Goal: Task Accomplishment & Management: Manage account settings

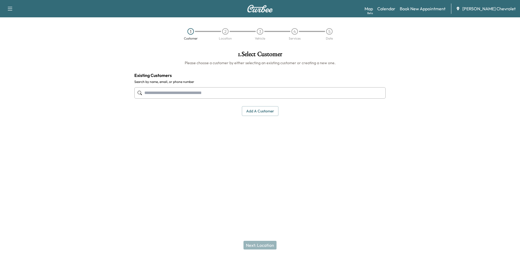
click at [227, 98] on input "text" at bounding box center [260, 92] width 252 height 11
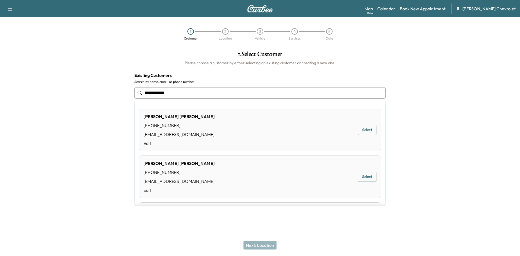
type input "**********"
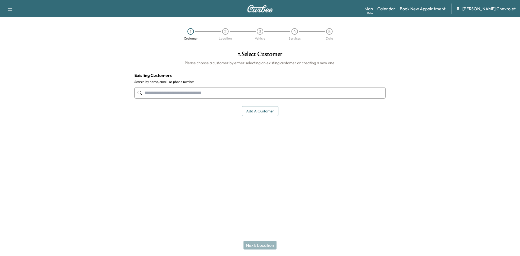
click at [2, 6] on div "Support Log Out Map Beta Calendar Book New Appointment [PERSON_NAME] Chevrolet" at bounding box center [260, 8] width 520 height 17
click at [5, 9] on button "button" at bounding box center [9, 8] width 11 height 9
drag, startPoint x: 267, startPoint y: 16, endPoint x: 267, endPoint y: 10, distance: 5.4
click at [267, 16] on div "Support Log Out Map Beta Calendar Book New Appointment [PERSON_NAME] Chevrolet" at bounding box center [260, 8] width 520 height 17
click at [267, 9] on img at bounding box center [260, 9] width 26 height 8
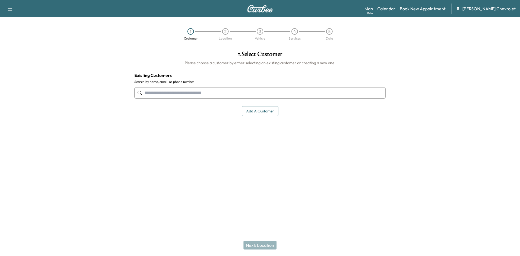
click at [10, 25] on div "1 Customer 2 Location 3 Vehicle 4 Services 5 Date" at bounding box center [260, 34] width 520 height 25
click at [0, 27] on div "1 Customer 2 Location 3 Vehicle 4 Services 5 Date" at bounding box center [260, 34] width 520 height 25
drag, startPoint x: 269, startPoint y: 1, endPoint x: 458, endPoint y: 21, distance: 190.7
click at [277, 0] on div "Support Log Out Map Beta Calendar Book New Appointment [PERSON_NAME] Chevrolet" at bounding box center [260, 8] width 520 height 17
click at [396, 8] on link "Calendar" at bounding box center [387, 8] width 18 height 7
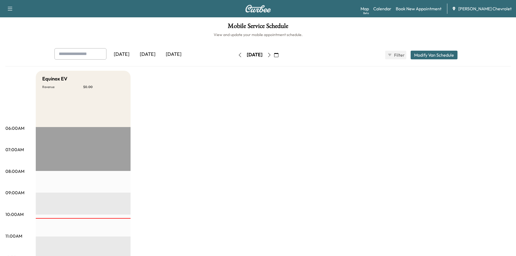
click at [272, 56] on icon "button" at bounding box center [269, 55] width 4 height 4
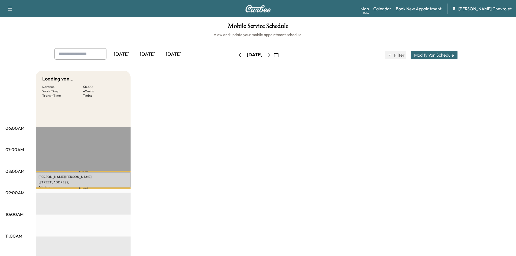
click at [281, 53] on button "button" at bounding box center [276, 55] width 9 height 9
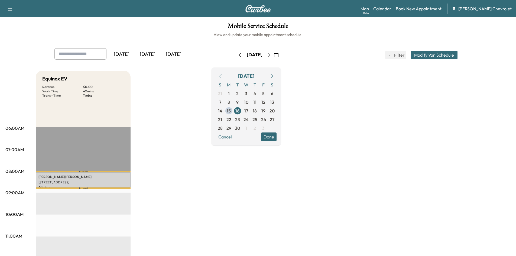
click at [272, 53] on icon "button" at bounding box center [269, 55] width 4 height 4
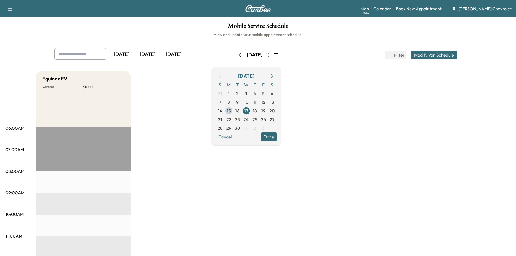
click at [272, 54] on icon "button" at bounding box center [269, 55] width 4 height 4
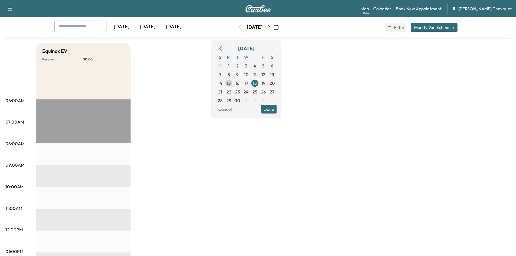
scroll to position [27, 0]
click at [274, 30] on button "button" at bounding box center [269, 28] width 9 height 9
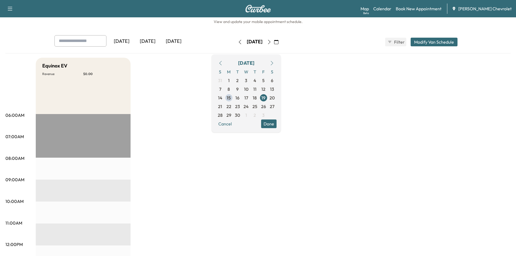
scroll to position [10, 0]
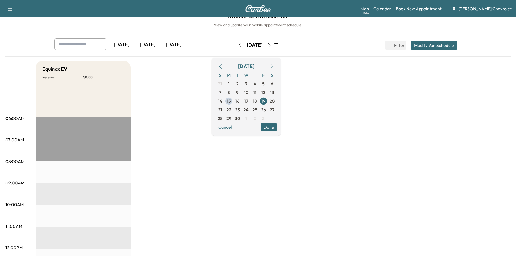
click at [274, 46] on button "button" at bounding box center [269, 45] width 9 height 9
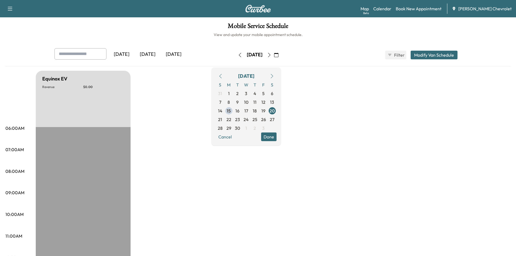
click at [274, 53] on button "button" at bounding box center [269, 55] width 9 height 9
click at [272, 53] on icon "button" at bounding box center [269, 55] width 4 height 4
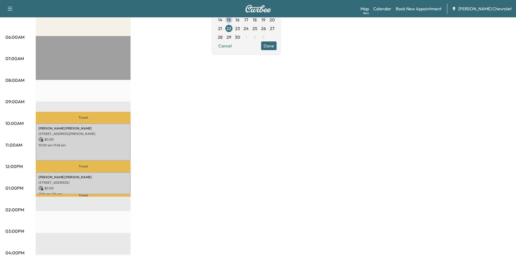
scroll to position [64, 0]
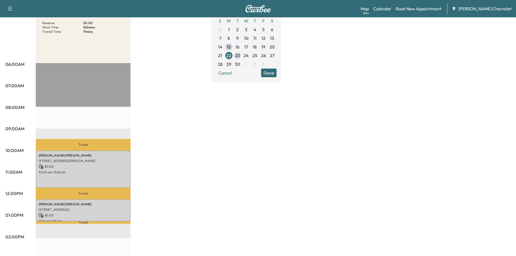
click at [240, 57] on span "23" at bounding box center [237, 55] width 5 height 7
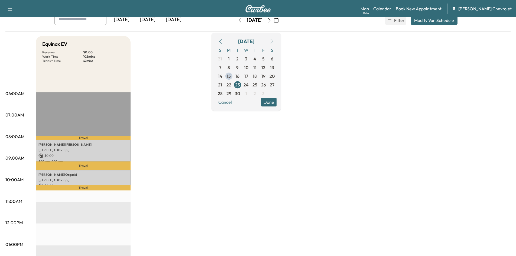
scroll to position [27, 0]
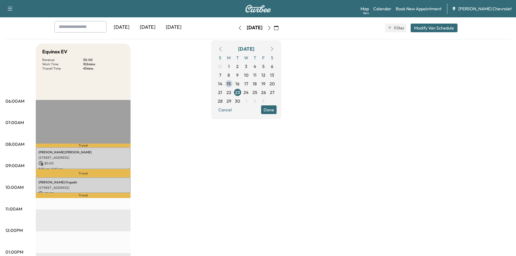
click at [152, 151] on div "Equinox EV Revenue $ 0.00 Work Time 102 mins Transit Time 47 mins Travel JULIE …" at bounding box center [273, 247] width 475 height 407
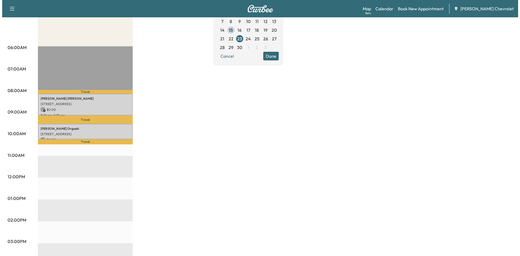
scroll to position [81, 0]
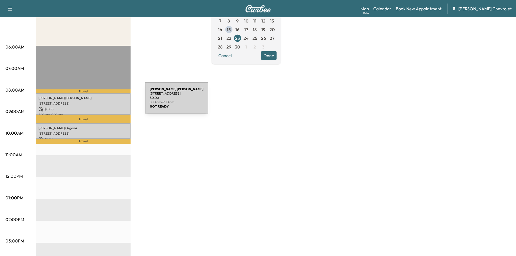
click at [104, 101] on p "7405 12TH AVE W, BRADENTON,FL 34209, USA" at bounding box center [82, 103] width 89 height 4
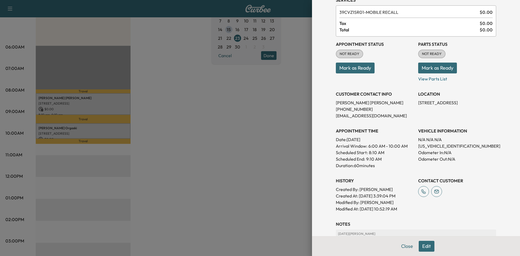
scroll to position [0, 0]
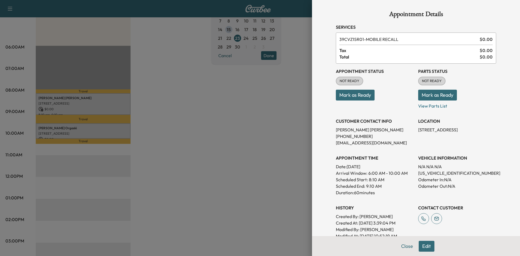
drag, startPoint x: 172, startPoint y: 165, endPoint x: 166, endPoint y: 166, distance: 6.6
click at [171, 165] on div at bounding box center [260, 128] width 520 height 256
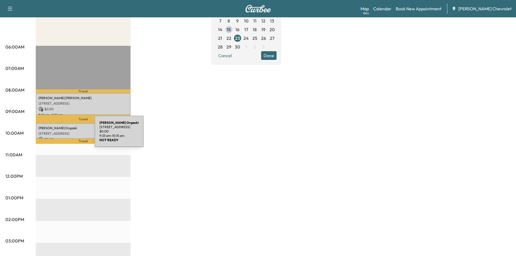
click at [53, 131] on p "3557 65th Ave Cir E, Sarasota, FL 34243, USA" at bounding box center [82, 133] width 89 height 4
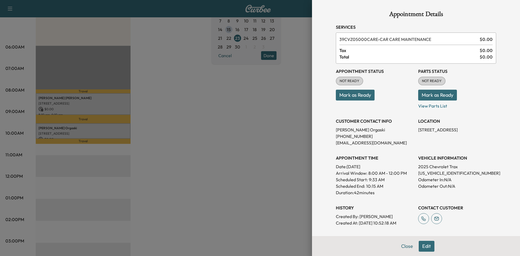
drag, startPoint x: 376, startPoint y: 39, endPoint x: 459, endPoint y: 36, distance: 83.5
click at [459, 36] on div "39CVZ05000CARE - CAR CARE MAINTENANCE $ 0.00 Tax $ 0.00 Total $ 0.00" at bounding box center [416, 48] width 160 height 31
click at [460, 36] on span "39CVZ05000CARE - CAR CARE MAINTENANCE" at bounding box center [409, 39] width 138 height 7
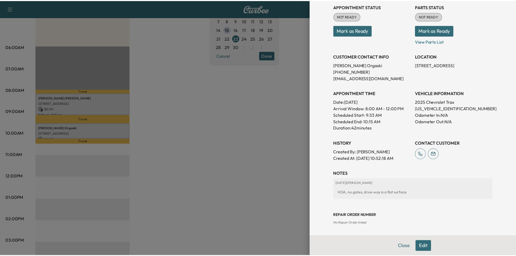
scroll to position [38, 0]
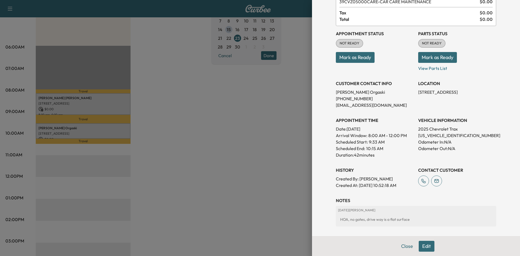
click at [365, 121] on h3 "APPOINTMENT TIME" at bounding box center [375, 120] width 78 height 7
drag, startPoint x: 336, startPoint y: 84, endPoint x: 413, endPoint y: 111, distance: 82.0
click at [412, 111] on div "Appointment Status NOT READY Mark as Ready Parts Status NOT READY Mark as Ready…" at bounding box center [416, 107] width 160 height 163
click at [414, 112] on div "Appointment Status NOT READY Mark as Ready Parts Status NOT READY Mark as Ready…" at bounding box center [416, 107] width 160 height 163
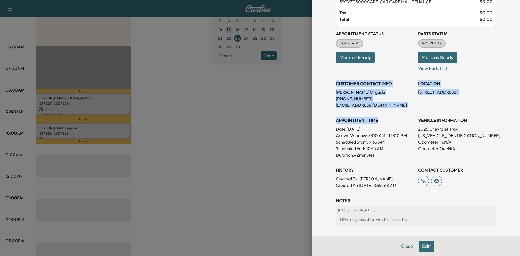
drag, startPoint x: 326, startPoint y: 81, endPoint x: 396, endPoint y: 123, distance: 81.4
click at [395, 123] on div "Appointment Details Services 39CVZ05000CARE - CAR CARE MAINTENANCE $ 0.00 Tax $…" at bounding box center [416, 128] width 208 height 256
click at [397, 121] on h3 "APPOINTMENT TIME" at bounding box center [375, 120] width 78 height 7
drag, startPoint x: 330, startPoint y: 82, endPoint x: 386, endPoint y: 121, distance: 68.8
click at [386, 121] on div "Appointment Details Services 39CVZ05000CARE - CAR CARE MAINTENANCE $ 0.00 Tax $…" at bounding box center [416, 112] width 173 height 301
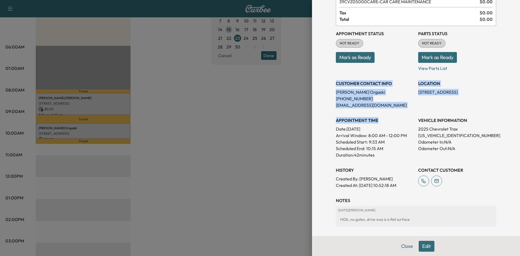
click at [388, 121] on h3 "APPOINTMENT TIME" at bounding box center [375, 120] width 78 height 7
click at [322, 74] on div "Appointment Details Services 39CVZ05000CARE - CAR CARE MAINTENANCE $ 0.00 Tax $…" at bounding box center [416, 128] width 208 height 256
drag, startPoint x: 329, startPoint y: 79, endPoint x: 380, endPoint y: 114, distance: 61.3
click at [379, 114] on div "Appointment Details Services 39CVZ05000CARE - CAR CARE MAINTENANCE $ 0.00 Tax $…" at bounding box center [416, 112] width 173 height 301
click at [380, 114] on div "APPOINTMENT TIME Date: Tuesday Sep. 23, 2025 Arrival Window: 8:00 AM - 12:00 PM…" at bounding box center [375, 136] width 78 height 46
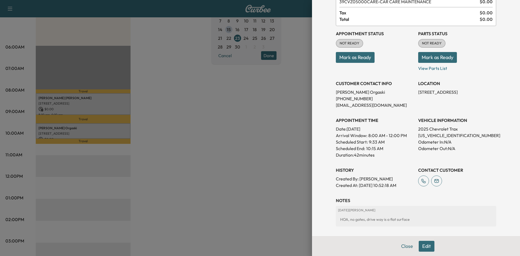
click at [340, 84] on h3 "CUSTOMER CONTACT INFO" at bounding box center [375, 83] width 78 height 7
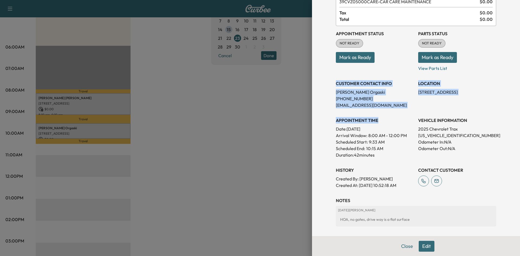
drag, startPoint x: 327, startPoint y: 81, endPoint x: 384, endPoint y: 116, distance: 66.7
click at [382, 116] on div "Appointment Details Services 39CVZ05000CARE - CAR CARE MAINTENANCE $ 0.00 Tax $…" at bounding box center [416, 112] width 173 height 301
click at [384, 115] on div "APPOINTMENT TIME Date: Tuesday Sep. 23, 2025 Arrival Window: 8:00 AM - 12:00 PM…" at bounding box center [375, 136] width 78 height 46
drag, startPoint x: 323, startPoint y: 81, endPoint x: 377, endPoint y: 111, distance: 61.5
click at [376, 111] on div "Appointment Details Services 39CVZ05000CARE - CAR CARE MAINTENANCE $ 0.00 Tax $…" at bounding box center [416, 128] width 208 height 256
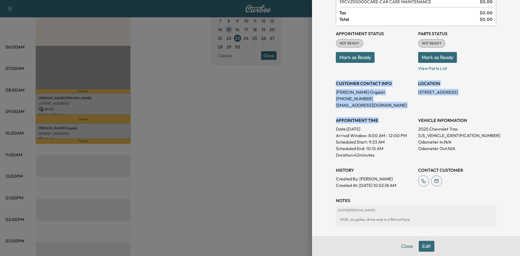
click at [378, 111] on div "Appointment Status NOT READY Mark as Ready Parts Status NOT READY Mark as Ready…" at bounding box center [416, 107] width 160 height 163
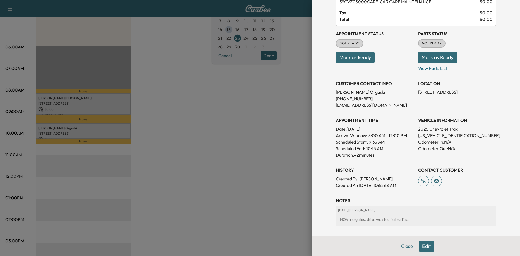
click at [219, 99] on div at bounding box center [260, 128] width 520 height 256
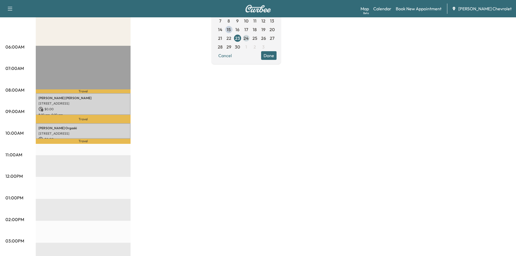
click at [249, 36] on span "24" at bounding box center [246, 38] width 5 height 7
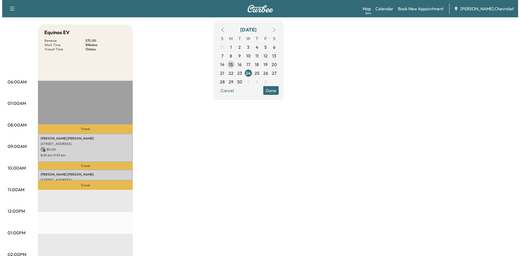
scroll to position [54, 0]
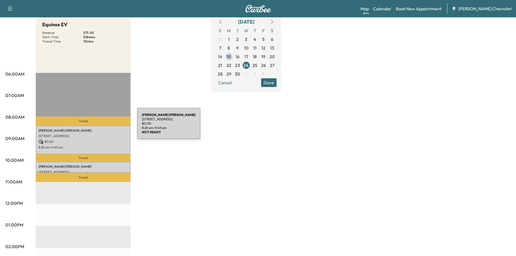
click at [96, 127] on div "Damian gilsenan 6442 Willowshire Way, Bradenton, FL 34212, USA $ 0.00 8:25 am -…" at bounding box center [83, 140] width 95 height 28
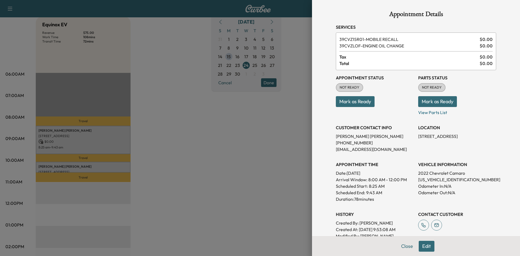
click at [404, 94] on p "Mark as Ready" at bounding box center [375, 99] width 78 height 15
click at [73, 170] on div at bounding box center [260, 128] width 520 height 256
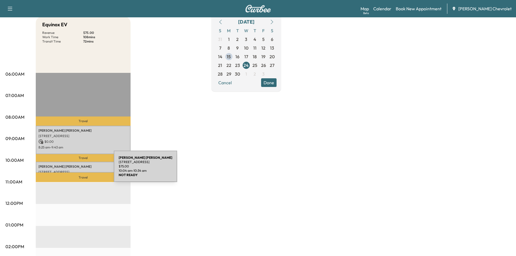
click at [73, 170] on p "6704 Professional Pkwy W, Sarasota, FL 34240, USA" at bounding box center [82, 172] width 89 height 4
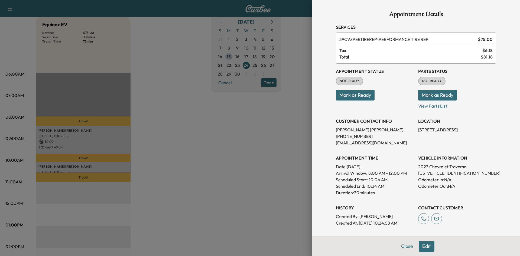
click at [365, 108] on div "Appointment Status NOT READY Mark as Ready" at bounding box center [375, 87] width 78 height 46
drag, startPoint x: 379, startPoint y: 39, endPoint x: 436, endPoint y: 43, distance: 57.3
click at [436, 43] on div "39CVZPERTIREREP - PERFORMANCE TIRE REP $ 75.00 Tax $ 6.18 Total $ 81.18" at bounding box center [416, 48] width 160 height 31
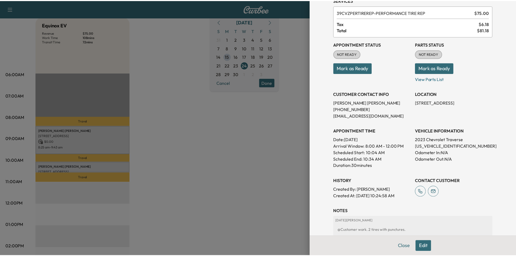
scroll to position [0, 0]
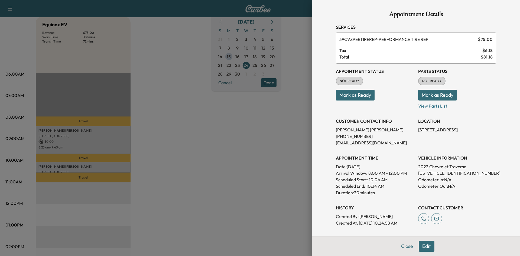
click at [181, 153] on div at bounding box center [260, 128] width 520 height 256
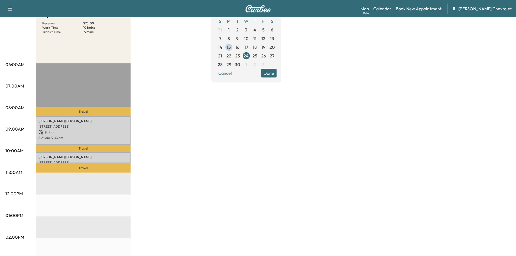
scroll to position [54, 0]
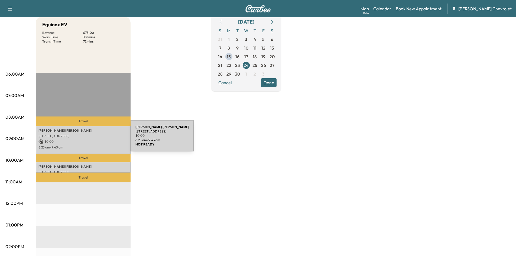
click at [90, 139] on p "$ 0.00" at bounding box center [82, 141] width 89 height 5
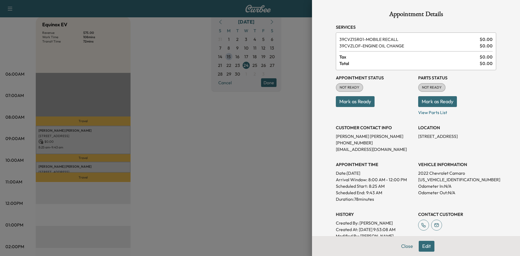
click at [210, 109] on div at bounding box center [260, 128] width 520 height 256
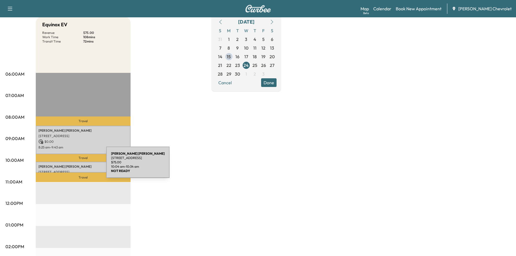
click at [66, 166] on p "Cheryl Craven" at bounding box center [82, 167] width 89 height 4
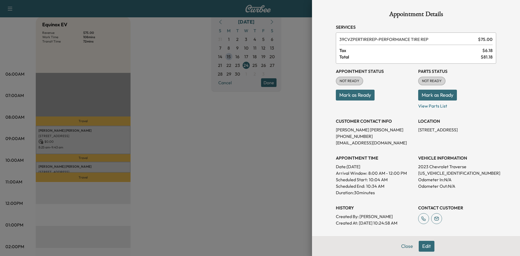
click at [232, 148] on div at bounding box center [260, 128] width 520 height 256
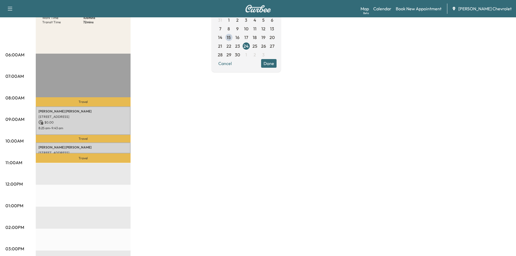
scroll to position [81, 0]
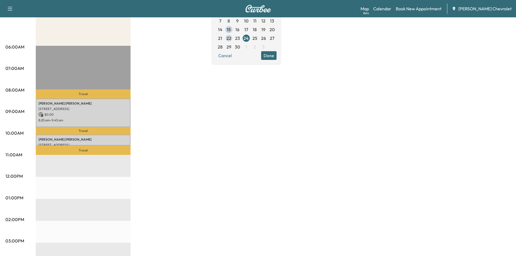
click at [231, 38] on span "22" at bounding box center [229, 38] width 5 height 7
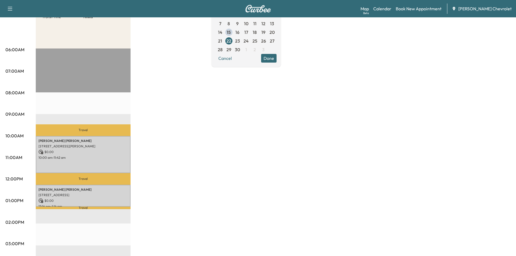
scroll to position [81, 0]
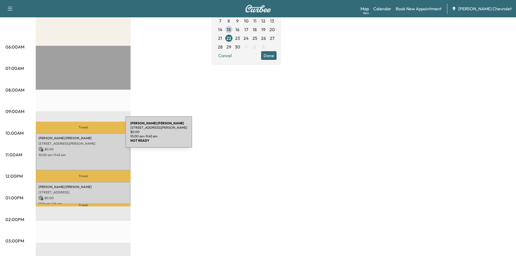
click at [85, 139] on p "Priscilla Ortiz" at bounding box center [82, 138] width 89 height 4
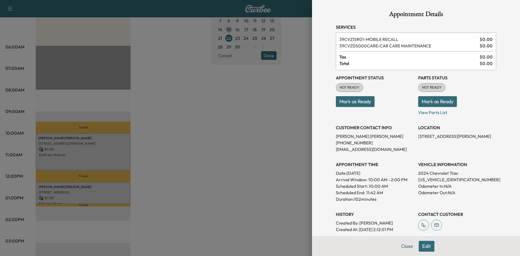
click at [210, 114] on div at bounding box center [260, 128] width 520 height 256
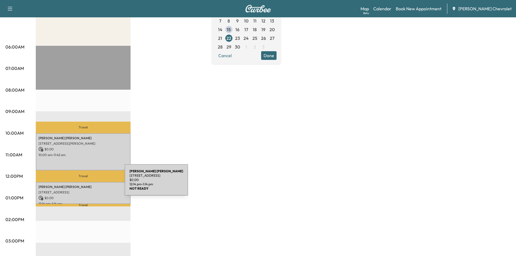
click at [84, 185] on p "MARK MATTHEWS" at bounding box center [82, 187] width 89 height 4
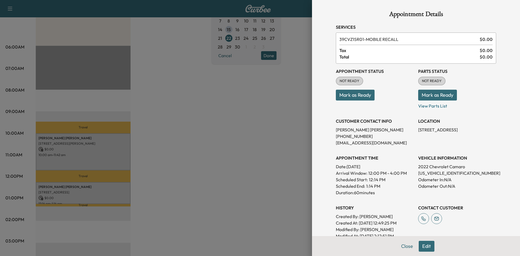
click at [228, 125] on div at bounding box center [260, 128] width 520 height 256
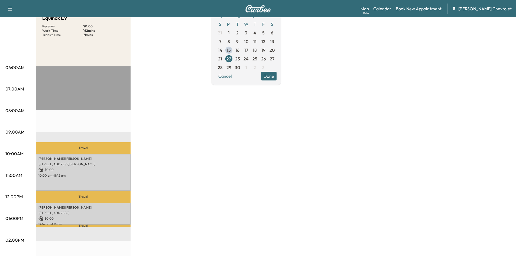
scroll to position [54, 0]
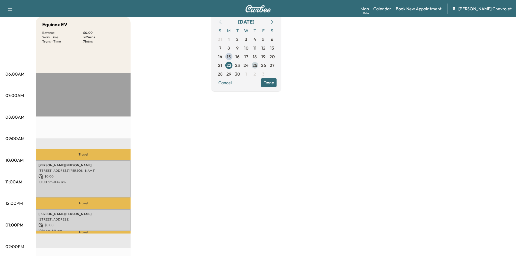
click at [259, 66] on span "25" at bounding box center [255, 65] width 9 height 9
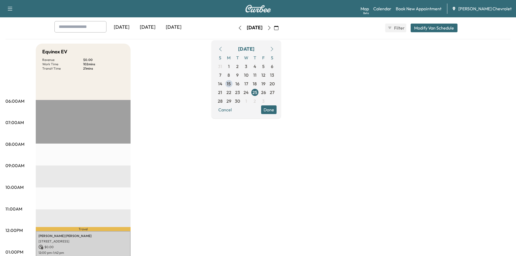
scroll to position [54, 0]
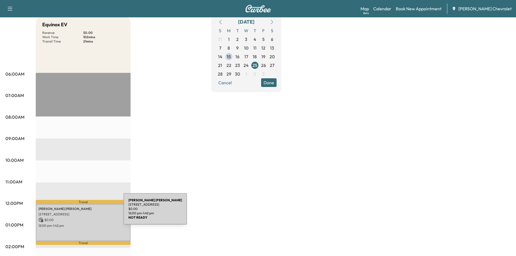
click at [83, 212] on p "5012 30th St Ct E, Bradenton, FL 34203, USA" at bounding box center [82, 214] width 89 height 4
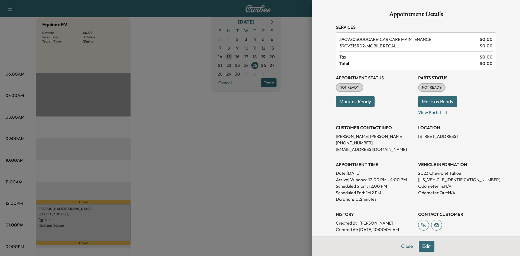
click at [254, 143] on div at bounding box center [260, 128] width 520 height 256
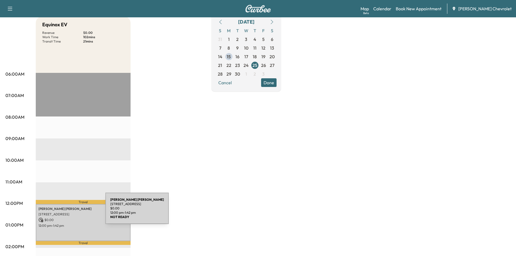
click at [65, 212] on p "5012 30th St Ct E, Bradenton, FL 34203, USA" at bounding box center [82, 214] width 89 height 4
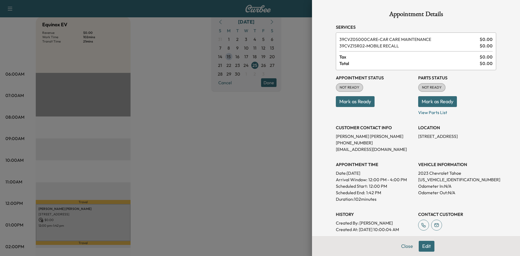
click at [225, 150] on div at bounding box center [260, 128] width 520 height 256
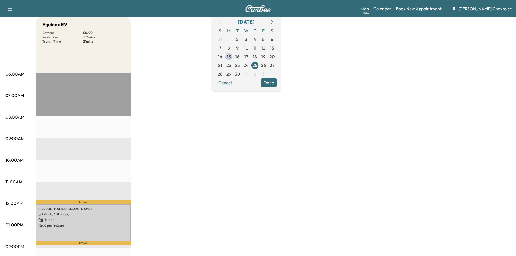
click at [74, 105] on div "Travel MINERVA ELOIZA 5012 30th St Ct E, Bradenton, FL 34203, USA $ 0.00 12:00 …" at bounding box center [83, 248] width 95 height 350
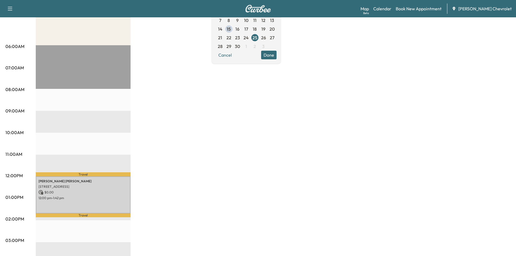
scroll to position [81, 0]
click at [76, 97] on div "Travel MINERVA ELOIZA 5012 30th St Ct E, Bradenton, FL 34203, USA $ 0.00 12:00 …" at bounding box center [83, 221] width 95 height 350
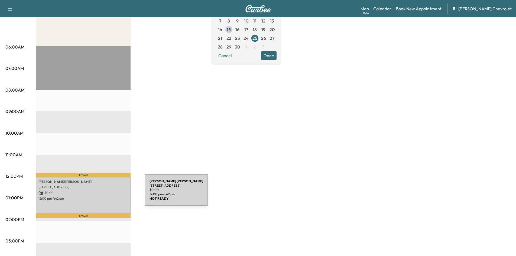
click at [104, 193] on p "$ 0.00" at bounding box center [82, 193] width 89 height 5
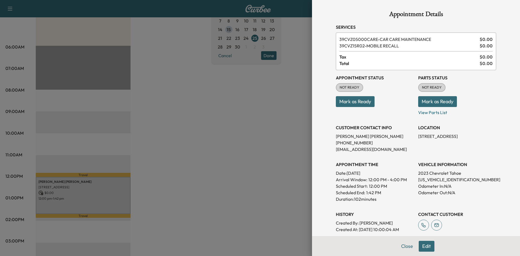
click at [263, 111] on div at bounding box center [260, 128] width 520 height 256
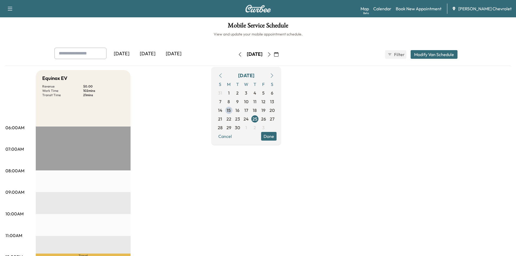
scroll to position [0, 0]
click at [266, 119] on span "26" at bounding box center [263, 119] width 5 height 7
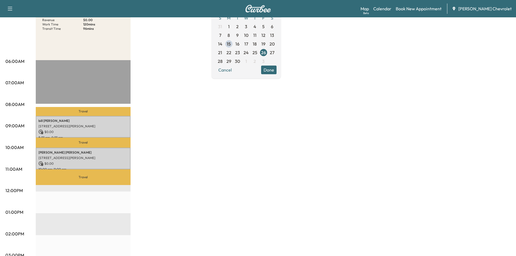
scroll to position [54, 0]
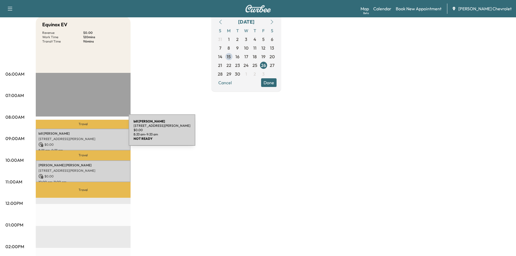
click at [88, 133] on p "bill taylor" at bounding box center [82, 133] width 89 height 4
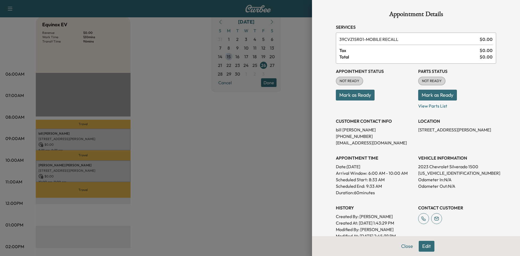
click at [227, 127] on div at bounding box center [260, 128] width 520 height 256
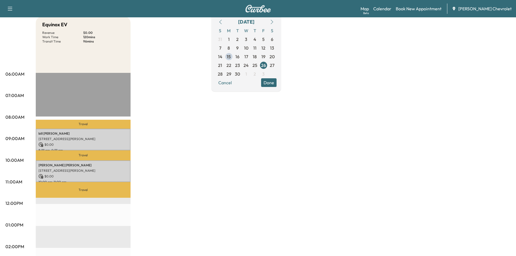
click at [80, 159] on p "Travel" at bounding box center [83, 155] width 95 height 10
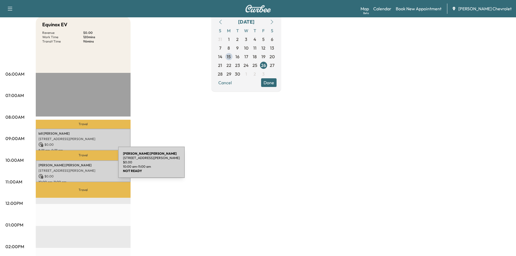
click at [77, 166] on p "lawrence seglem" at bounding box center [82, 165] width 89 height 4
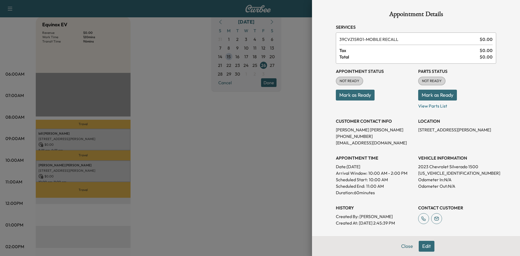
click at [205, 123] on div at bounding box center [260, 128] width 520 height 256
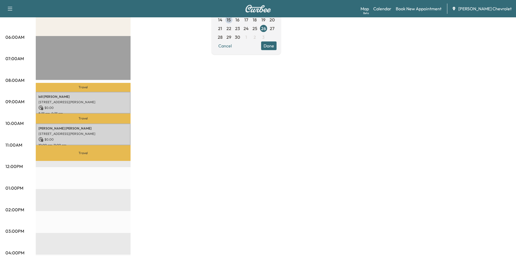
scroll to position [81, 0]
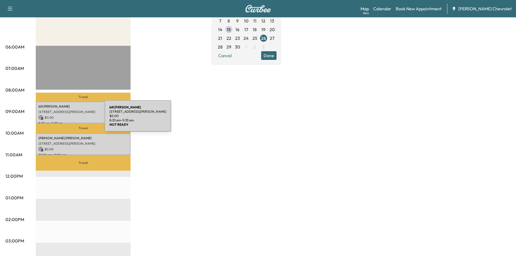
click at [64, 119] on p "$ 0.00" at bounding box center [82, 117] width 89 height 5
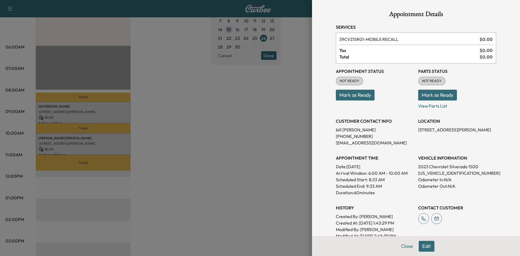
click at [224, 128] on div at bounding box center [260, 128] width 520 height 256
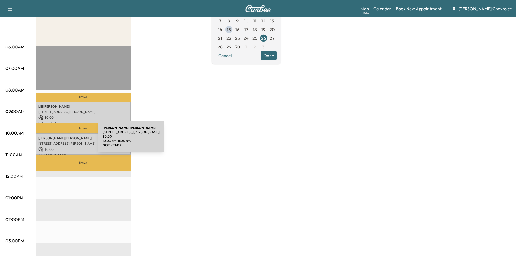
click at [57, 140] on div "lawrence seglem 6357 Foxbrook Trail, Parrish, FL 34219, USA $ 0.00 10:00 am - 1…" at bounding box center [83, 144] width 95 height 22
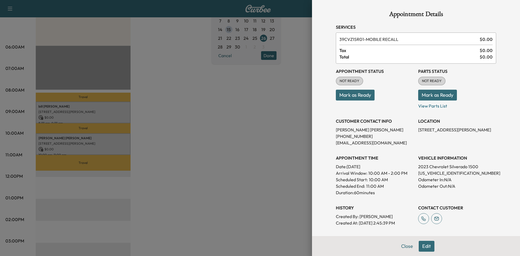
click at [235, 126] on div at bounding box center [260, 128] width 520 height 256
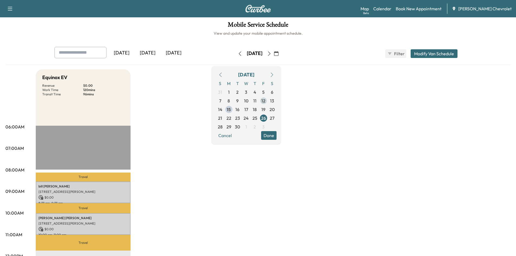
scroll to position [0, 0]
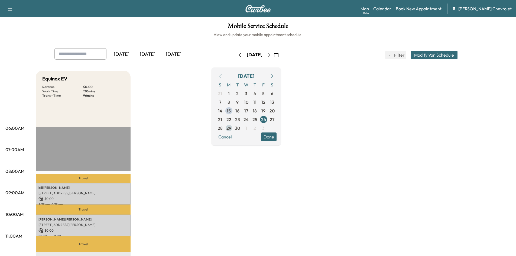
click at [231, 128] on span "29" at bounding box center [229, 128] width 5 height 7
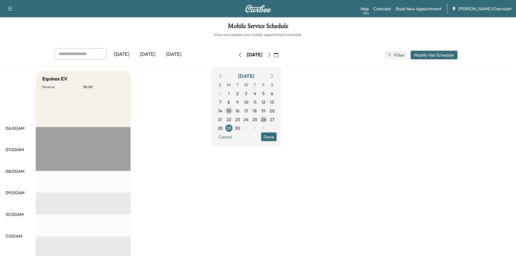
click at [266, 118] on span "26" at bounding box center [263, 119] width 5 height 7
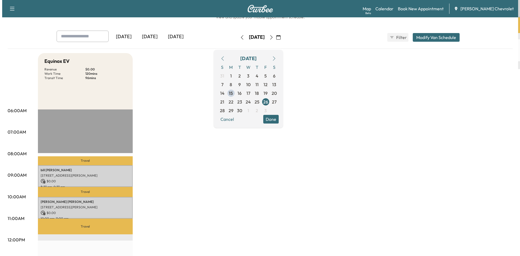
scroll to position [27, 0]
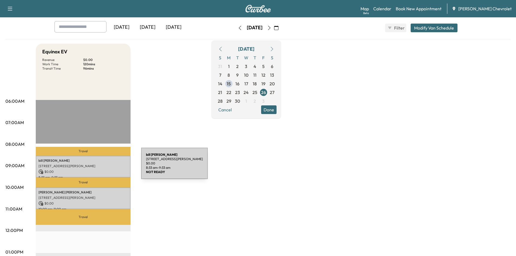
click at [101, 167] on p "14650 Westbrook Cir, Bradenton, FL 34211, USA" at bounding box center [82, 166] width 89 height 4
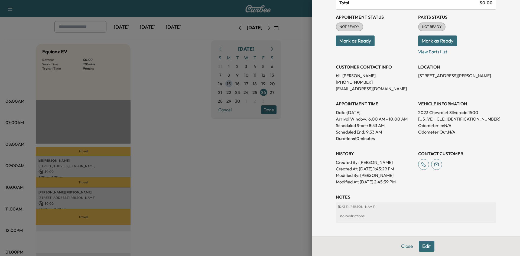
scroll to position [78, 0]
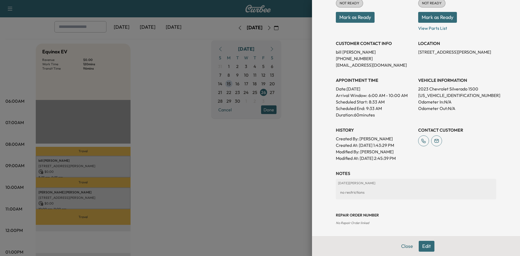
click at [252, 166] on div at bounding box center [260, 128] width 520 height 256
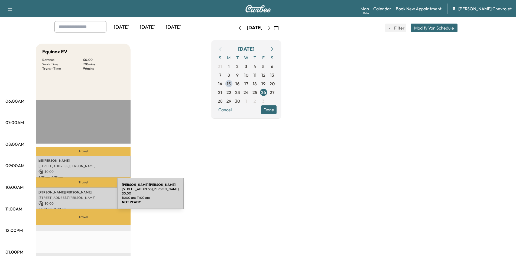
click at [76, 197] on p "6357 Foxbrook Trail, Parrish, FL 34219, USA" at bounding box center [82, 198] width 89 height 4
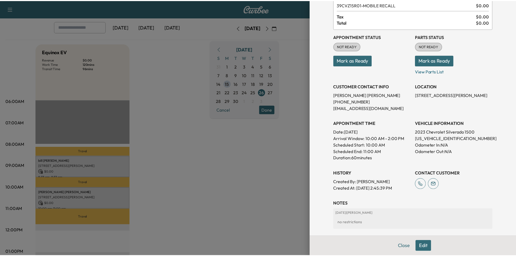
scroll to position [65, 0]
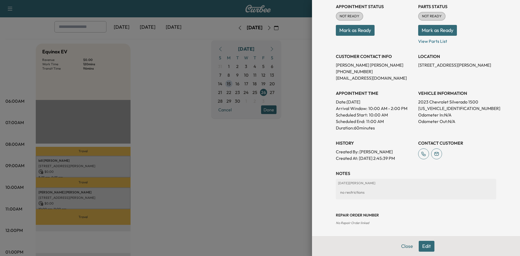
click at [242, 166] on div at bounding box center [260, 128] width 520 height 256
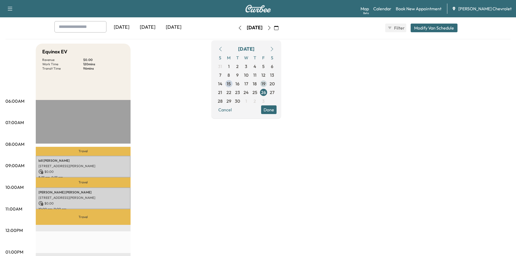
click at [266, 84] on span "19" at bounding box center [264, 83] width 4 height 7
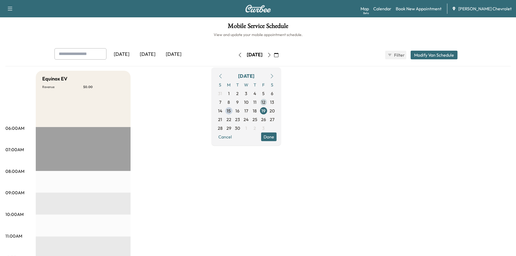
click at [266, 99] on span "12" at bounding box center [264, 102] width 4 height 7
click at [265, 95] on span "5" at bounding box center [263, 93] width 2 height 7
click at [268, 117] on span "26" at bounding box center [263, 119] width 9 height 9
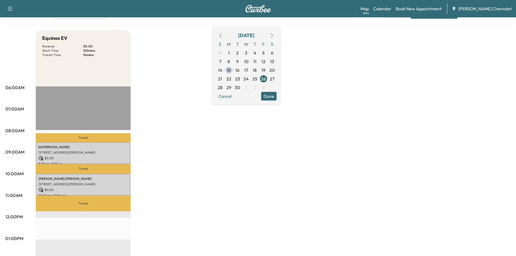
scroll to position [54, 0]
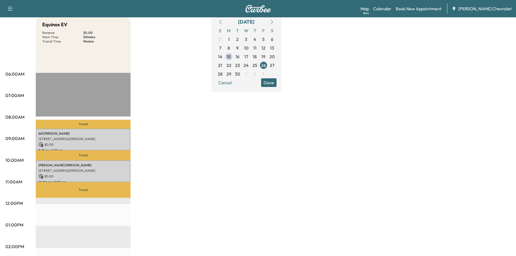
click at [187, 144] on div "Equinox EV Revenue $ 0.00 Work Time 120 mins Transit Time 96 mins Travel bill t…" at bounding box center [273, 220] width 475 height 407
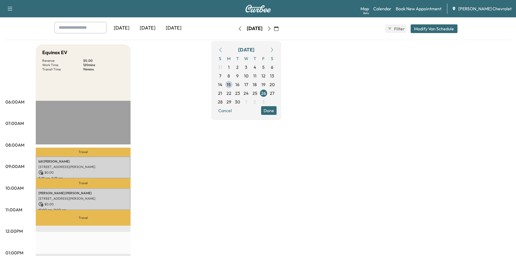
scroll to position [27, 0]
